Goal: Information Seeking & Learning: Find specific fact

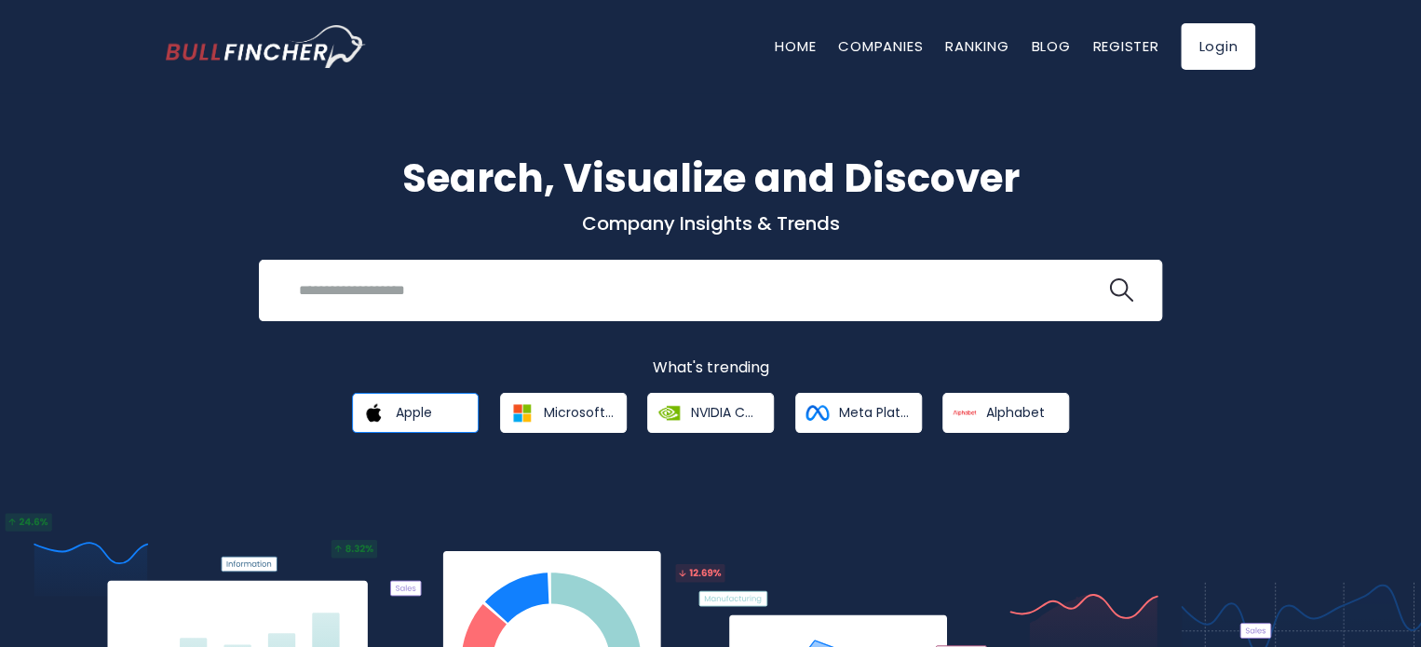
click at [387, 409] on img at bounding box center [374, 413] width 33 height 33
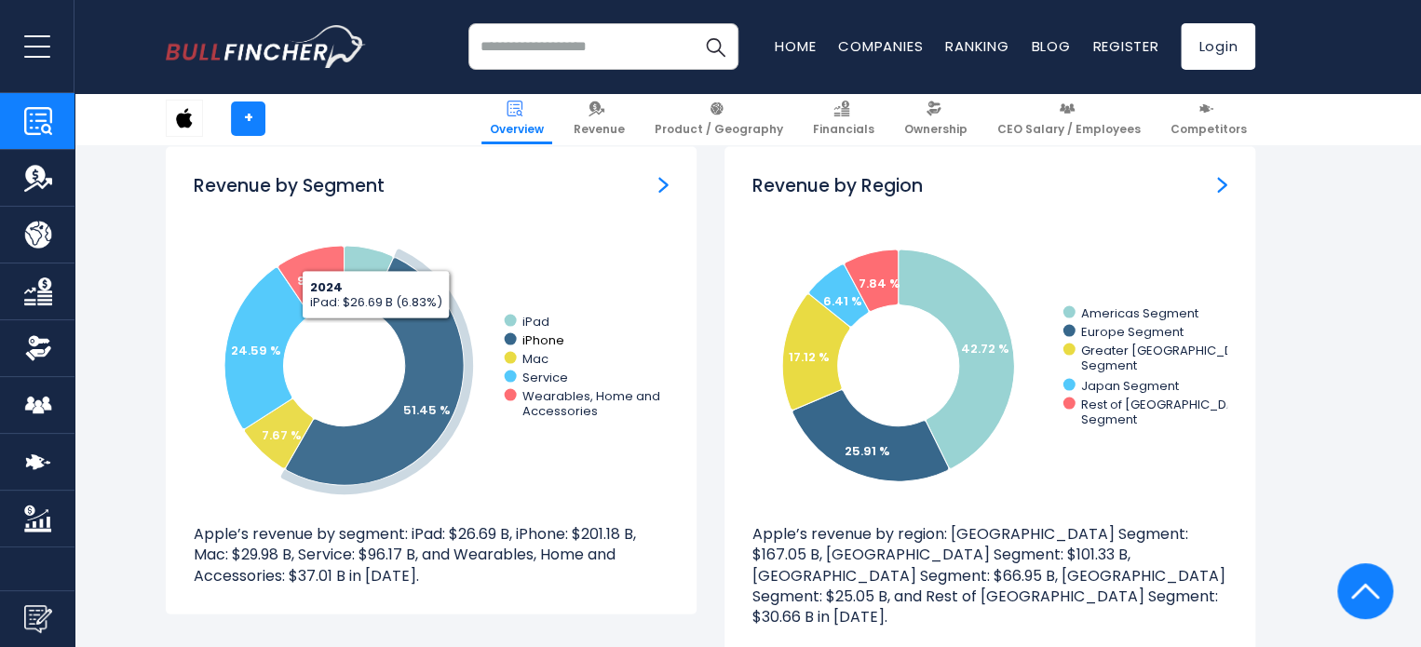
scroll to position [1862, 0]
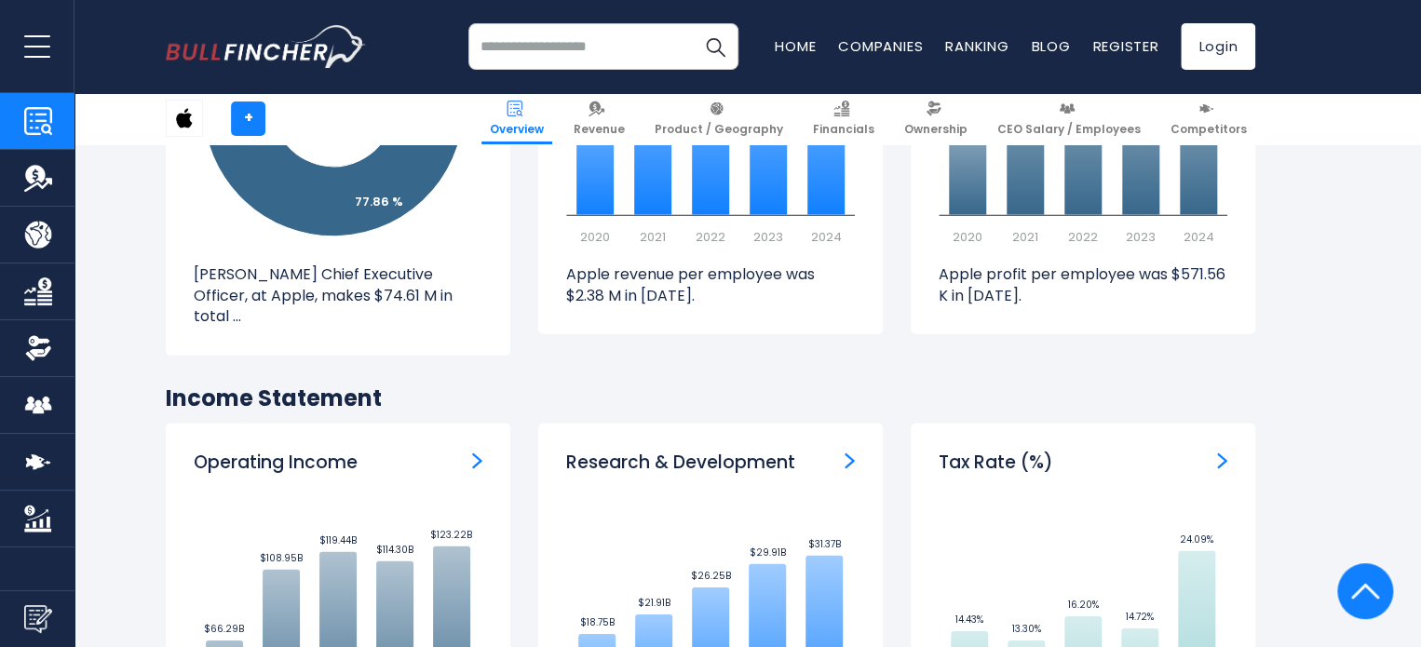
drag, startPoint x: 119, startPoint y: 555, endPoint x: 157, endPoint y: 344, distance: 214.8
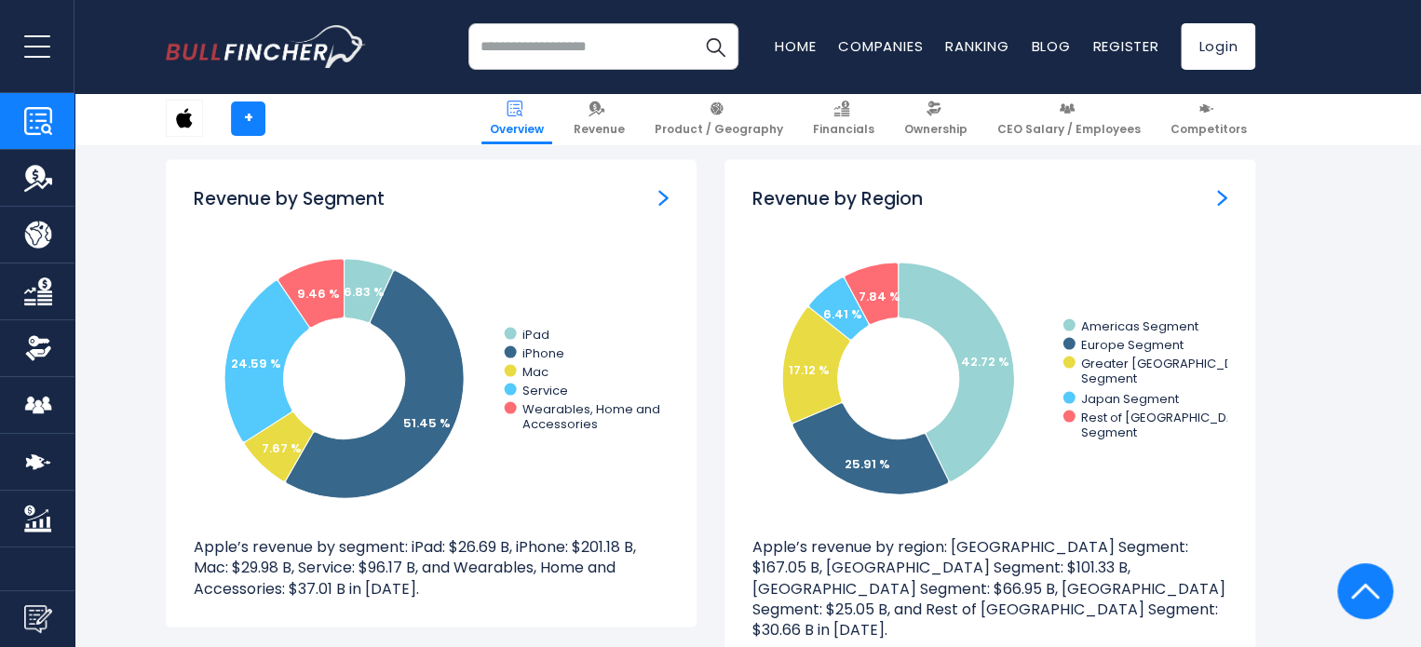
scroll to position [1727, 0]
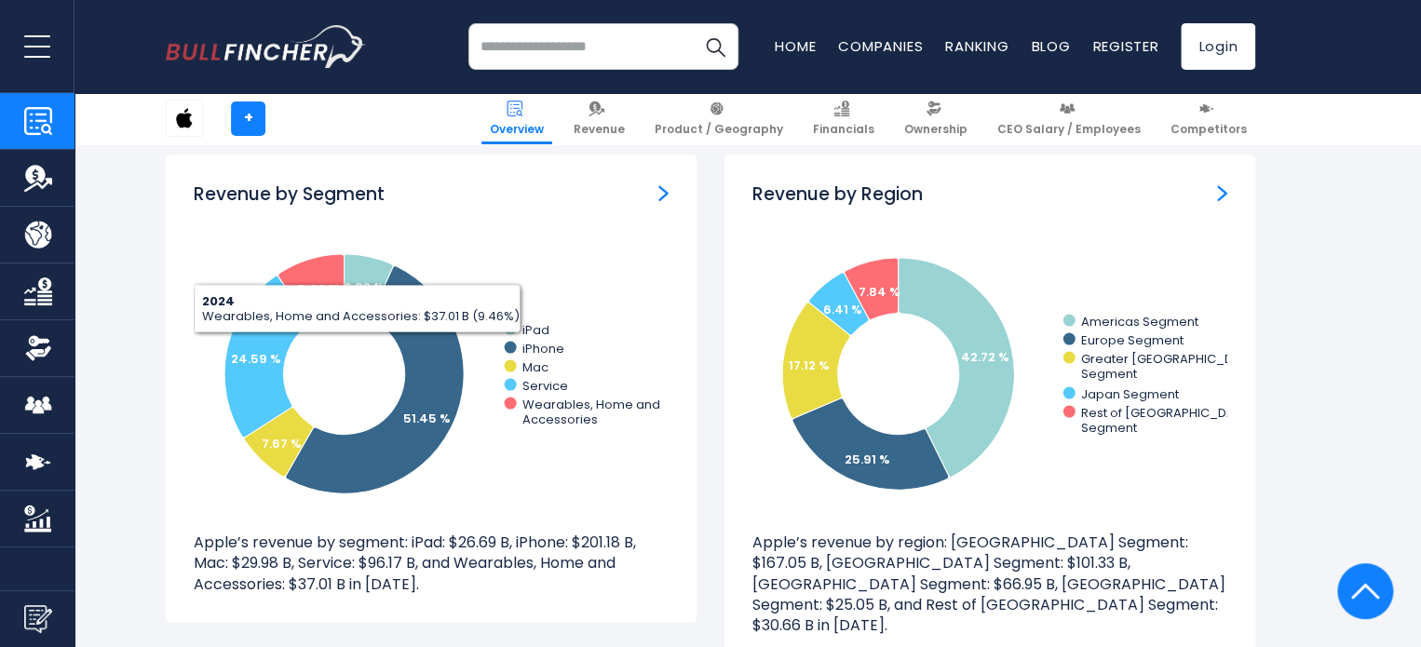
click at [548, 50] on input "search" at bounding box center [603, 46] width 270 height 47
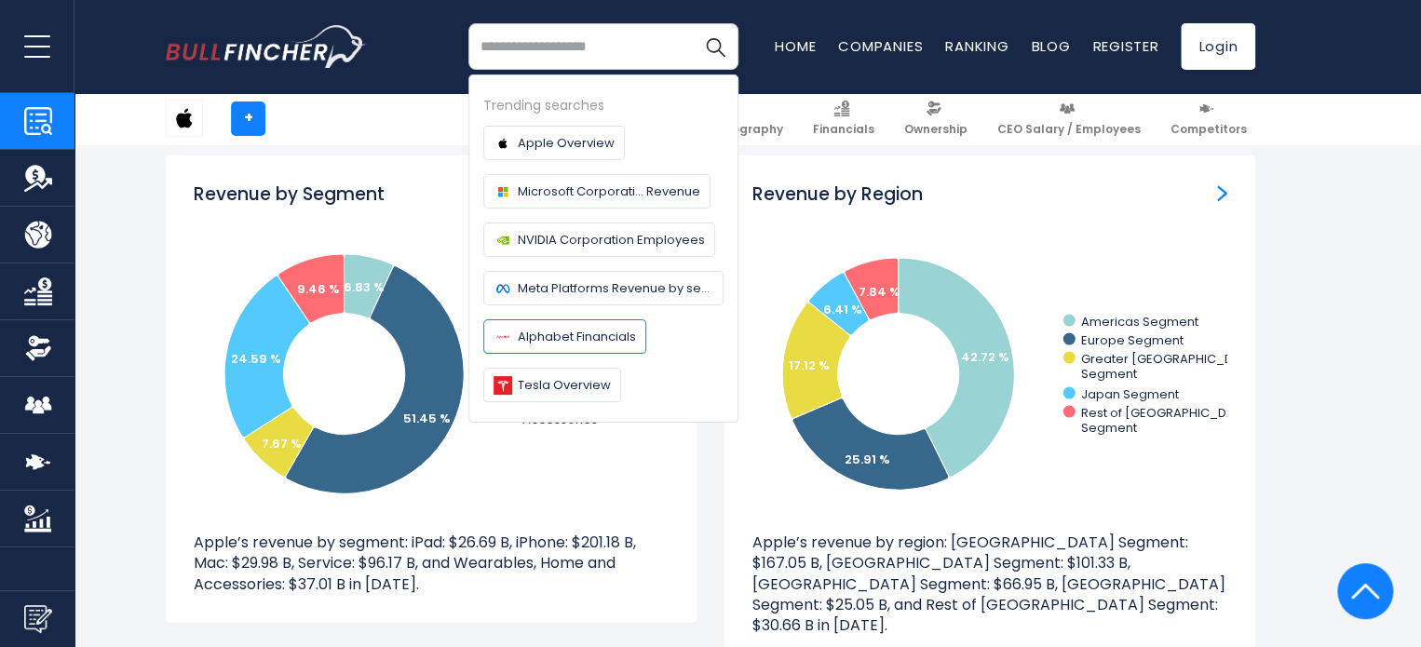
click at [536, 330] on span "Alphabet Financials" at bounding box center [577, 337] width 118 height 20
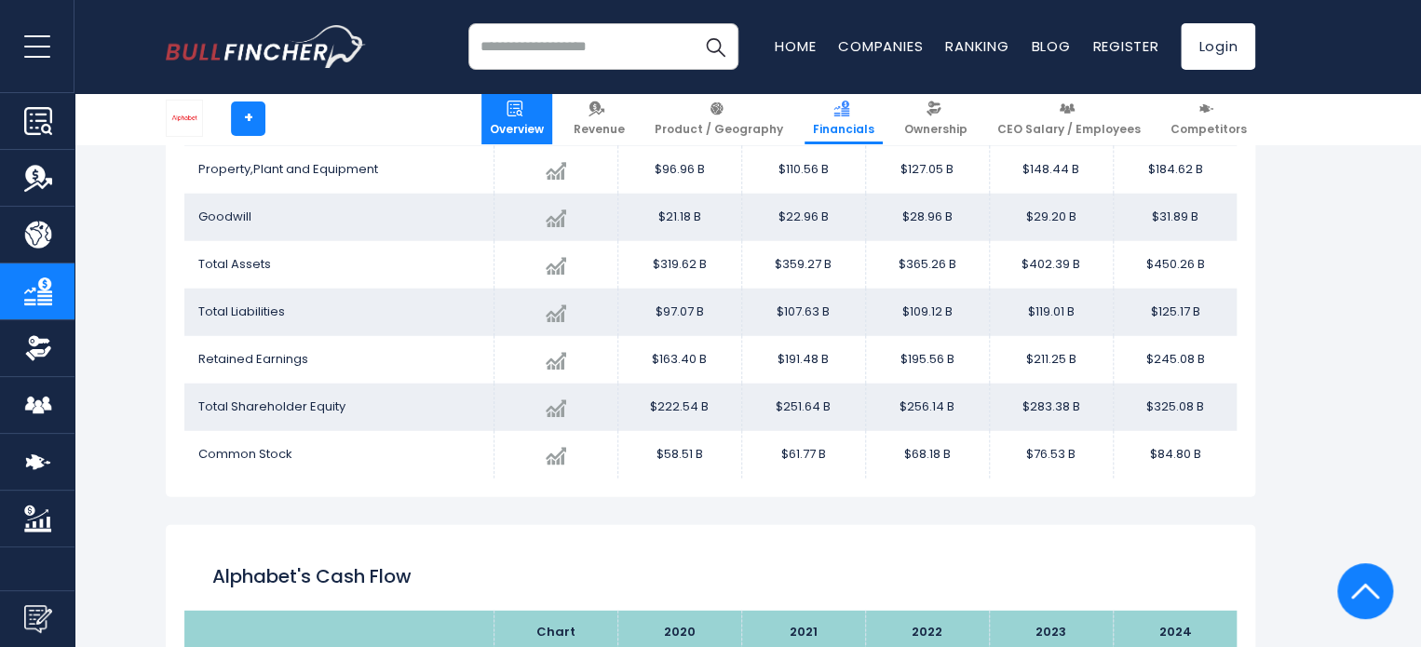
scroll to position [1862, 0]
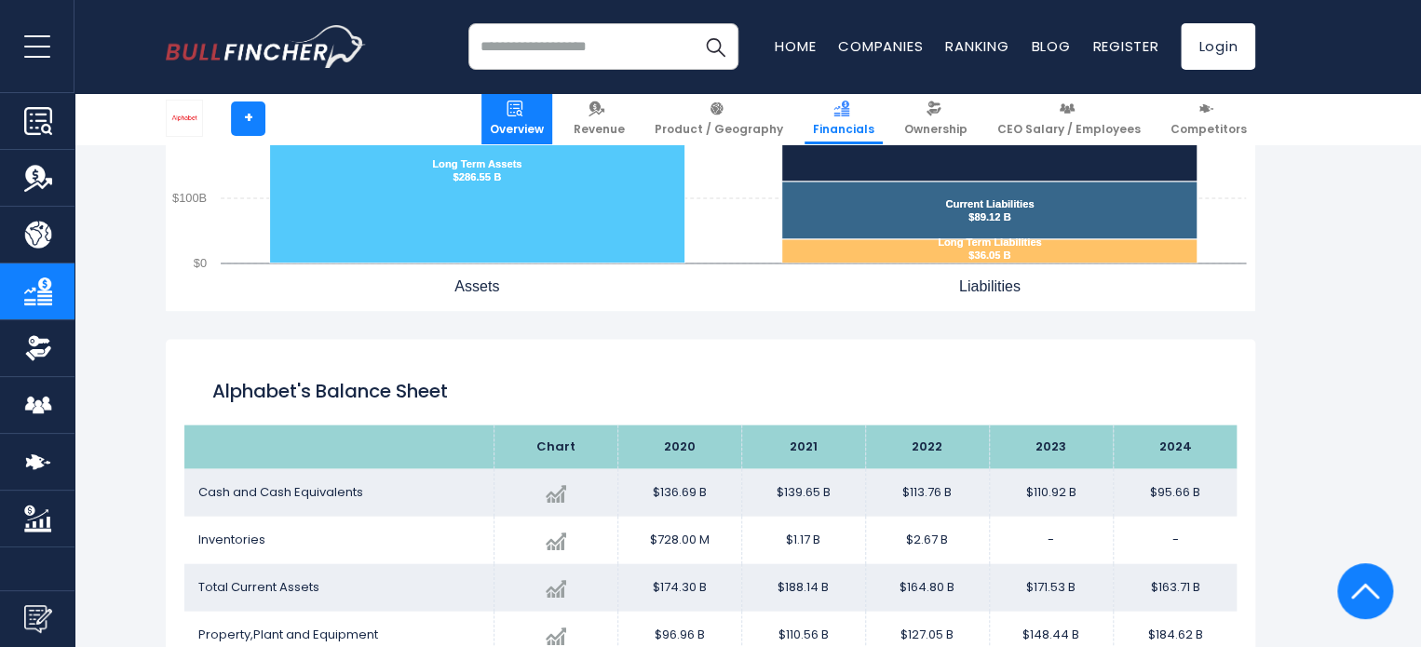
click at [552, 105] on link "Overview" at bounding box center [516, 118] width 71 height 51
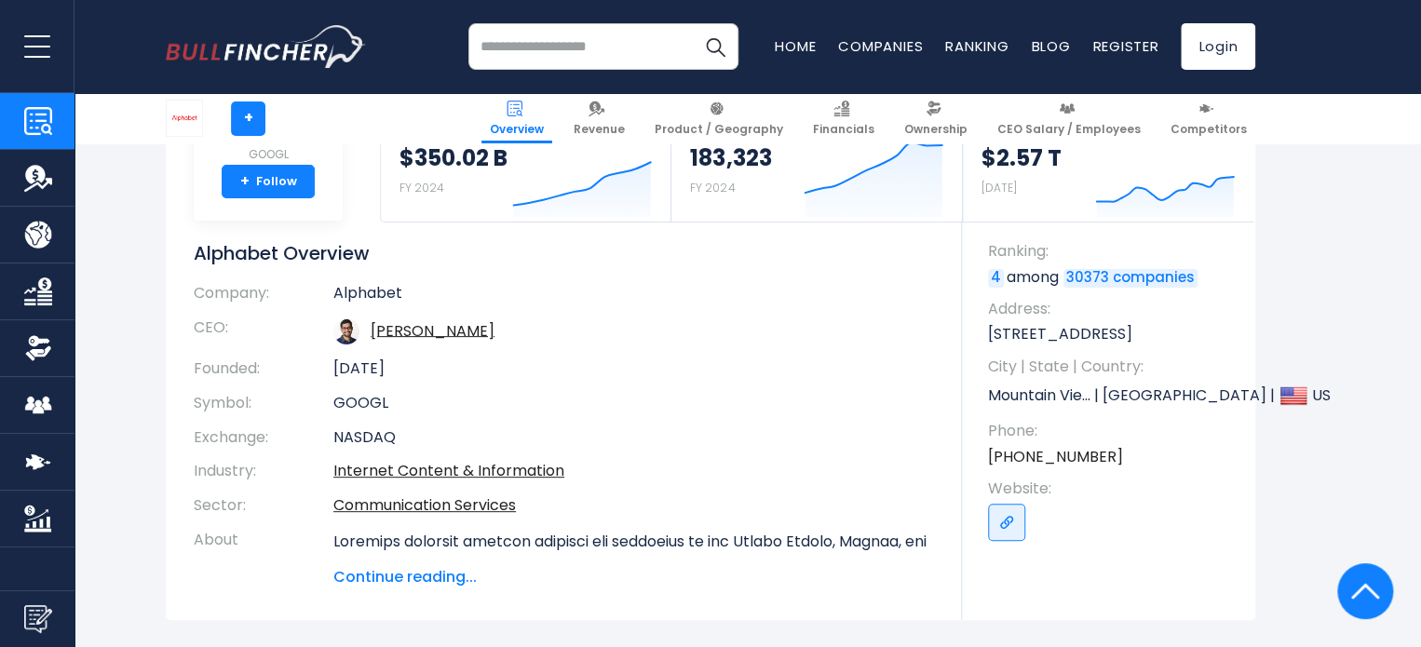
drag, startPoint x: 125, startPoint y: 502, endPoint x: 203, endPoint y: 181, distance: 330.6
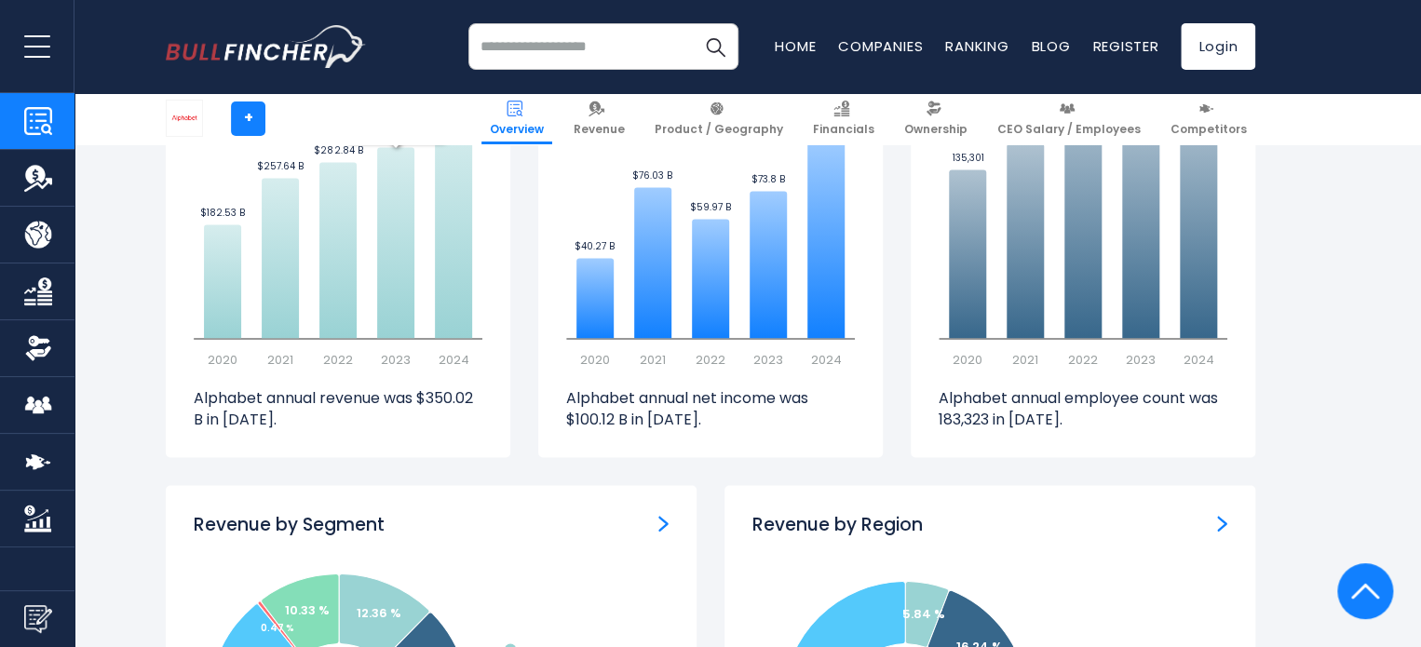
scroll to position [1769, 0]
